Goal: Find specific page/section: Find specific page/section

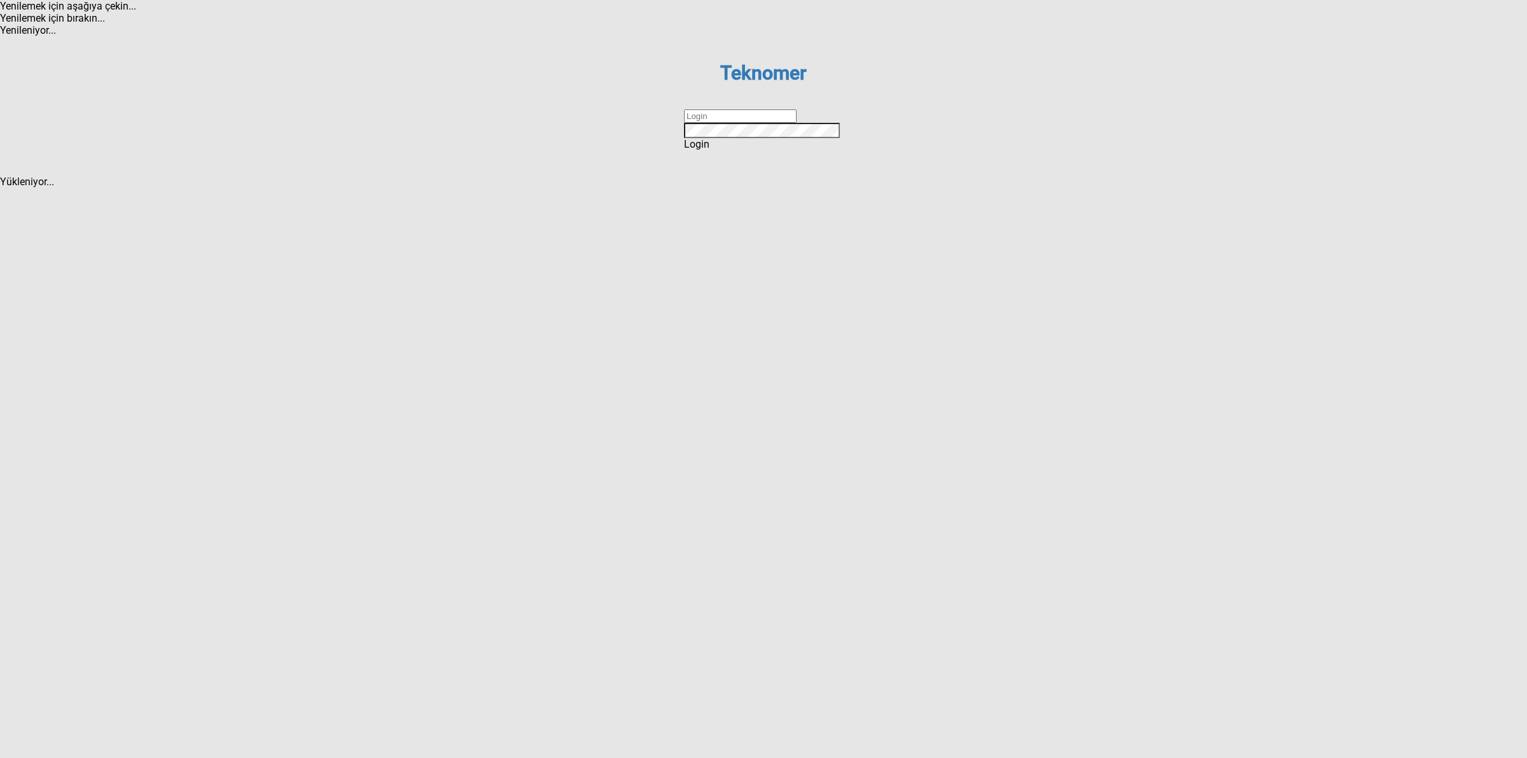
click at [792, 123] on input "text" at bounding box center [740, 115] width 113 height 13
type input "DİZEM"
click at [796, 150] on div "Login" at bounding box center [763, 144] width 159 height 12
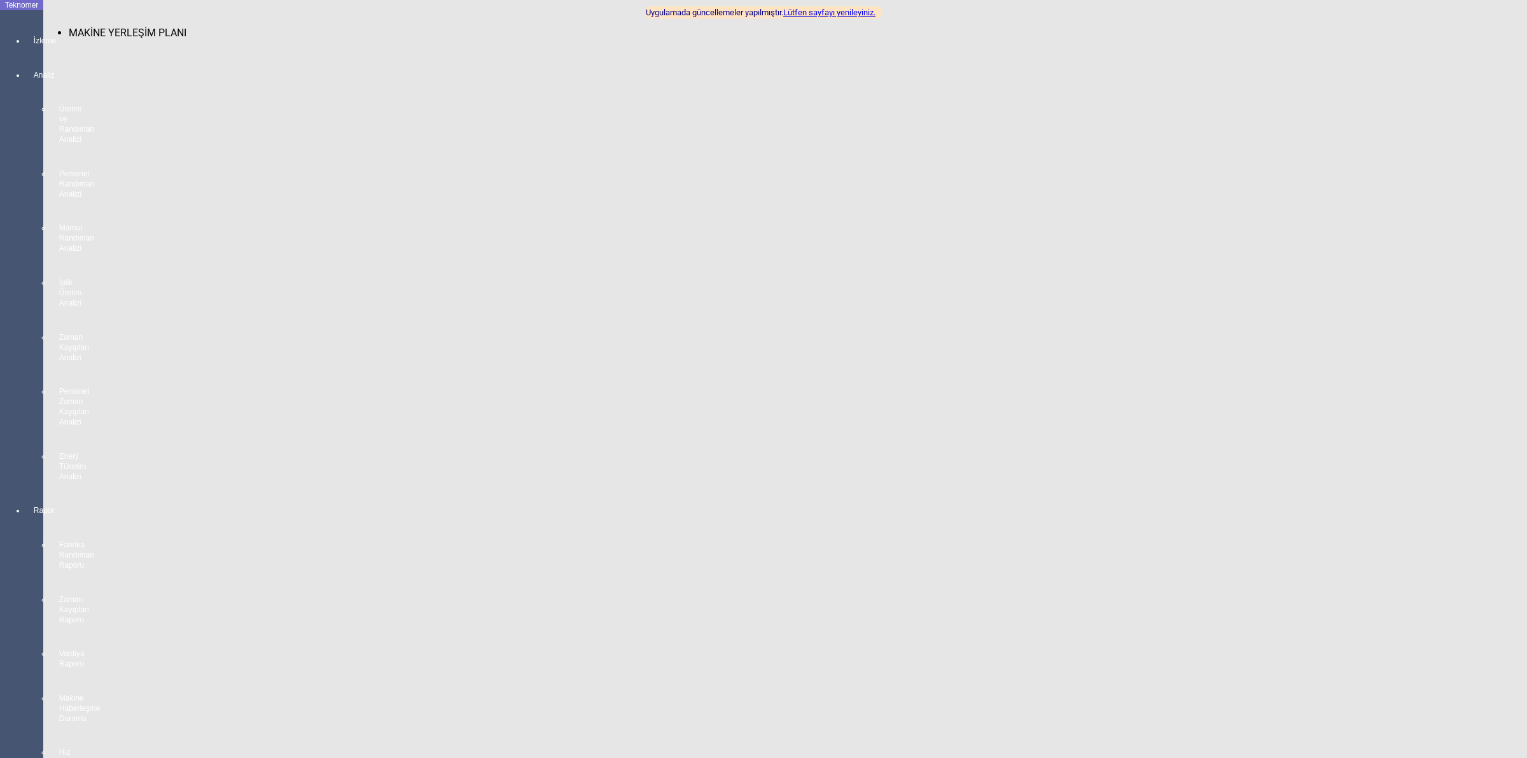
click at [25, 52] on div at bounding box center [34, 52] width 18 height 0
click at [104, 27] on span "MAKİNE YERLEŞİM PLANI" at bounding box center [128, 33] width 118 height 12
